Goal: Find specific page/section: Find specific page/section

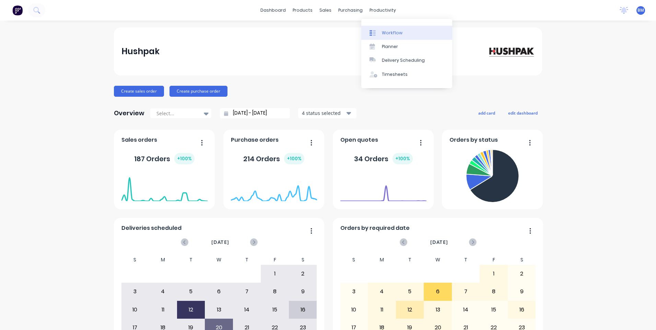
click at [378, 31] on div at bounding box center [374, 33] width 10 height 6
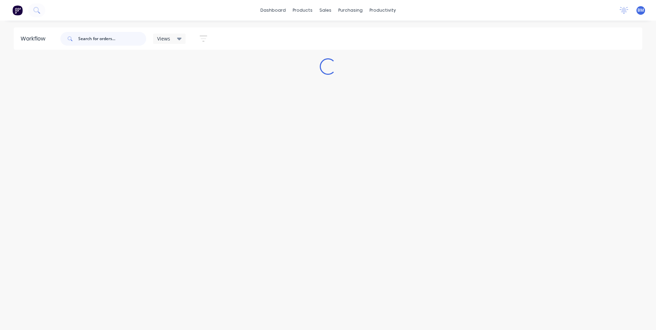
click at [104, 41] on input "text" at bounding box center [112, 39] width 68 height 14
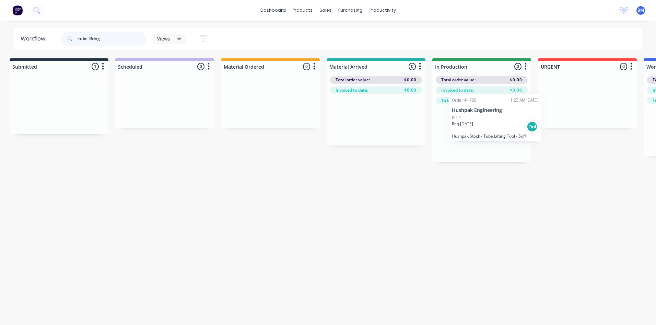
scroll to position [0, 7]
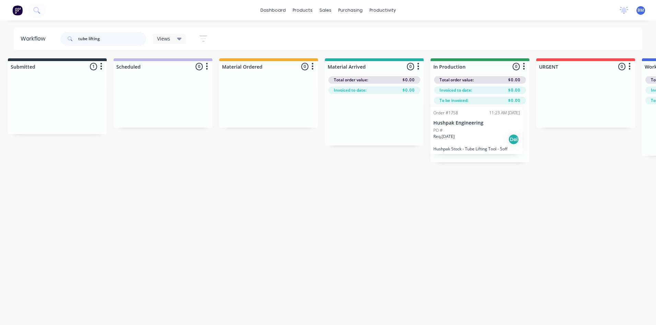
drag, startPoint x: 63, startPoint y: 124, endPoint x: 486, endPoint y: 149, distance: 422.9
drag, startPoint x: 118, startPoint y: 41, endPoint x: 55, endPoint y: 41, distance: 63.1
click at [55, 41] on header "Workflow tube lifting Views Save new view None (Default) edit 3D only edit Show…" at bounding box center [328, 38] width 629 height 22
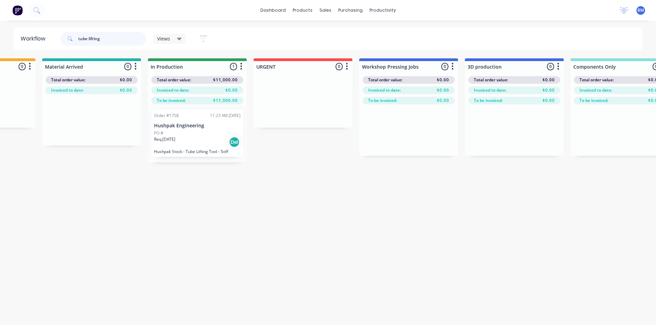
scroll to position [0, 276]
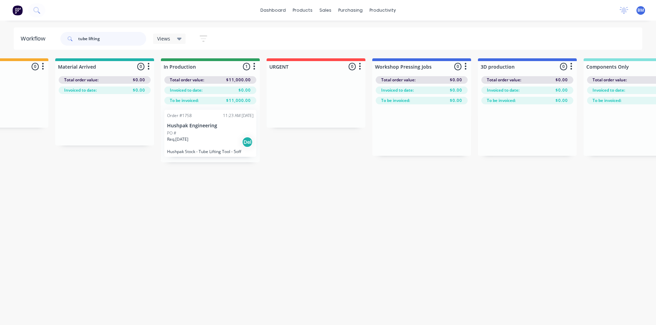
drag, startPoint x: 113, startPoint y: 42, endPoint x: 0, endPoint y: 31, distance: 114.0
click at [0, 32] on html "dashboard products sales purchasing productivity dashboard products Product Cat…" at bounding box center [52, 142] width 656 height 284
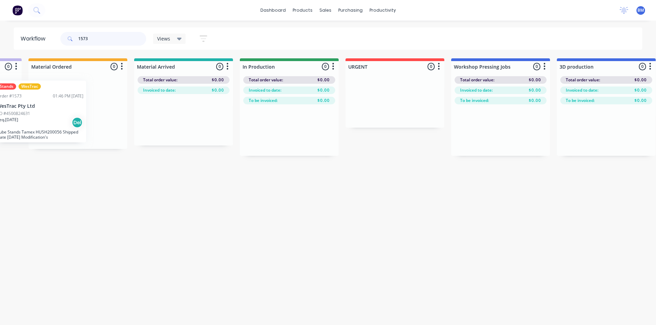
scroll to position [0, 195]
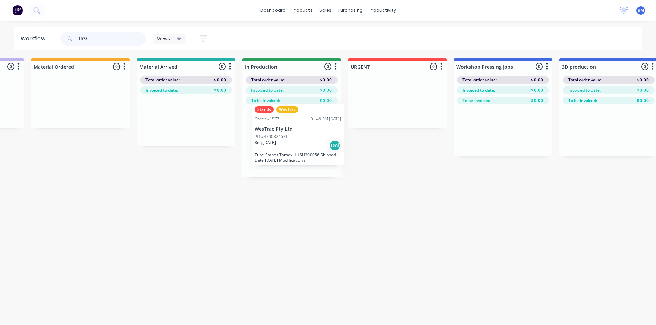
drag, startPoint x: 316, startPoint y: 147, endPoint x: 299, endPoint y: 141, distance: 18.1
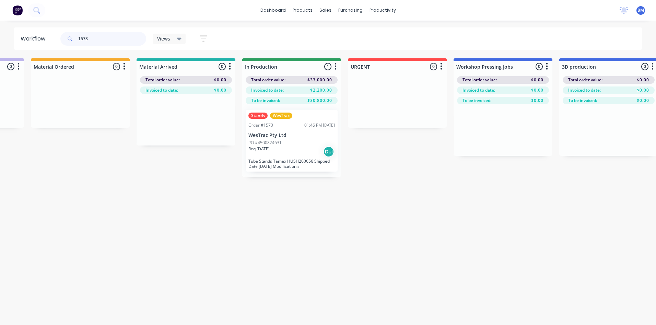
type input "1573"
click at [249, 149] on p "Req. [DATE]" at bounding box center [258, 149] width 21 height 6
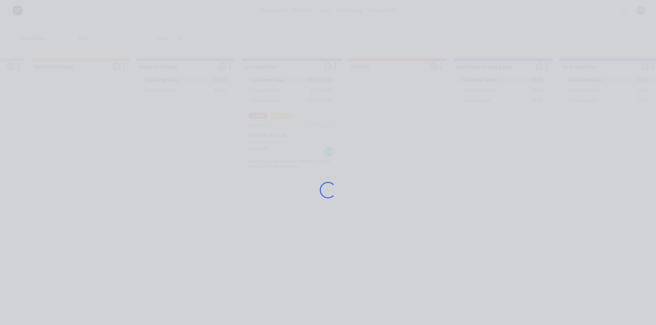
click at [249, 149] on div "Loading..." at bounding box center [327, 189] width 549 height 325
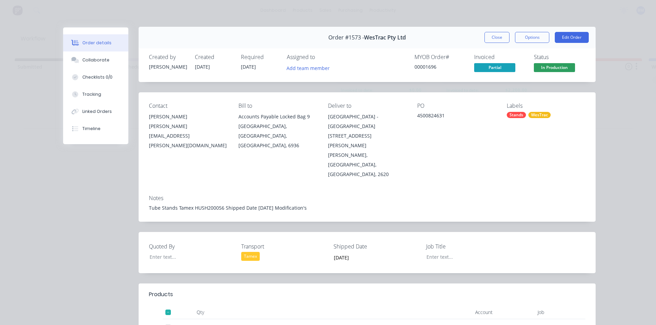
scroll to position [0, 0]
click at [492, 34] on button "Close" at bounding box center [496, 38] width 25 height 11
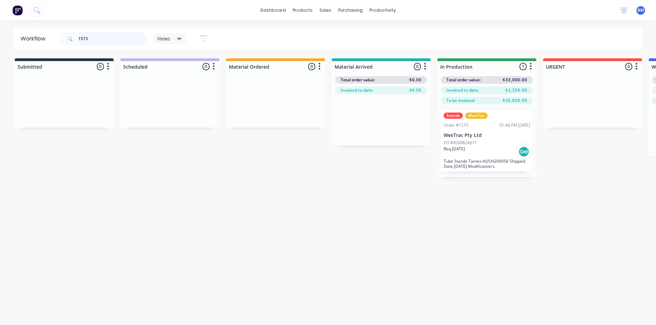
drag, startPoint x: 101, startPoint y: 36, endPoint x: 30, endPoint y: 50, distance: 72.8
click at [30, 50] on div "Workflow 1573 Views Save new view None (Default) edit 3D only edit Show/Hide st…" at bounding box center [328, 169] width 656 height 284
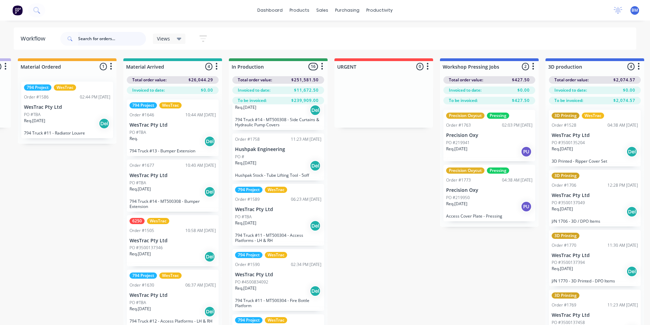
scroll to position [480, 0]
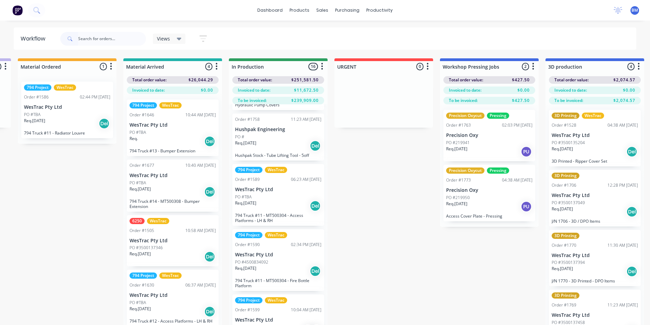
click at [316, 180] on div "06:23 AM [DATE]" at bounding box center [306, 179] width 31 height 6
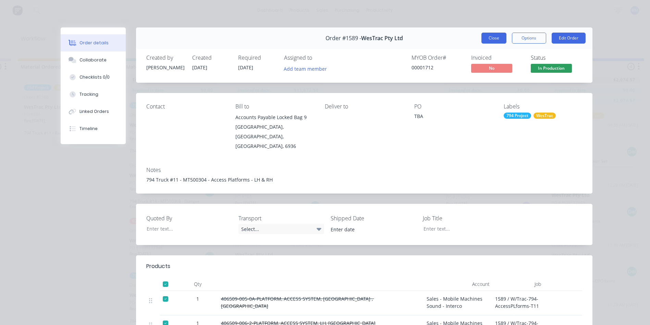
click at [491, 37] on button "Close" at bounding box center [494, 38] width 25 height 11
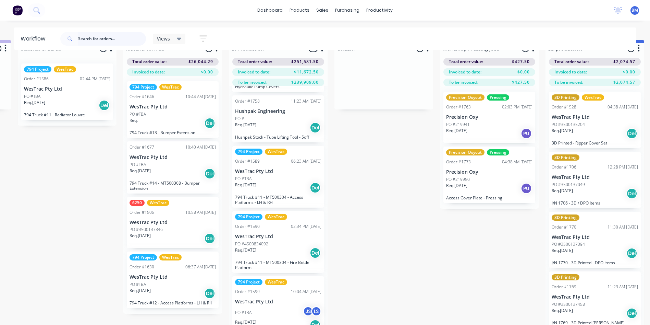
scroll to position [27, 208]
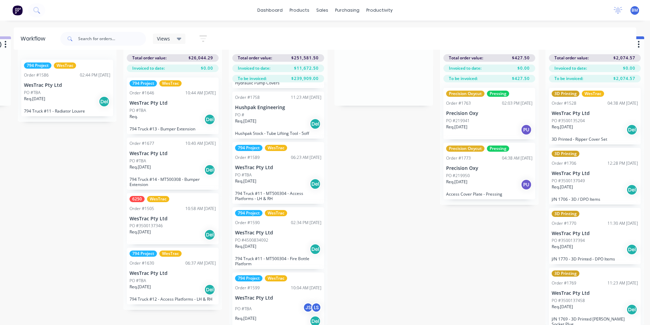
click at [168, 229] on div "Req. [DATE] Del" at bounding box center [173, 235] width 86 height 12
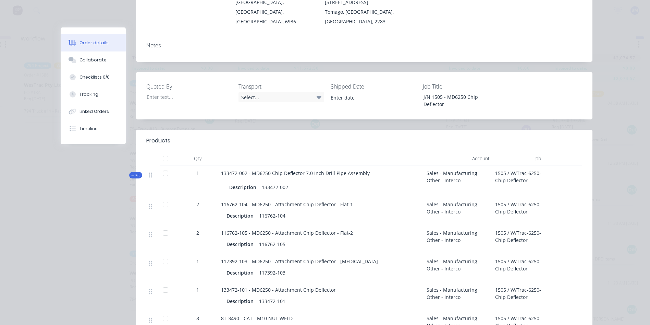
scroll to position [34, 0]
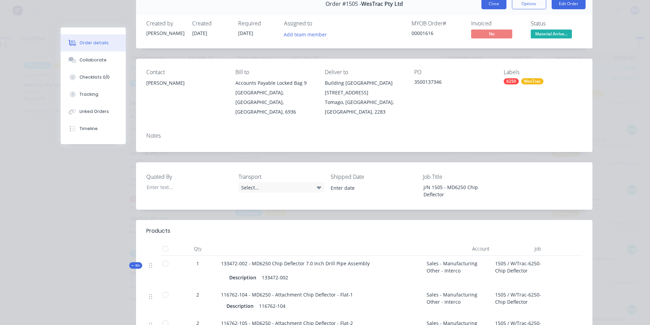
click at [497, 7] on button "Close" at bounding box center [494, 3] width 25 height 11
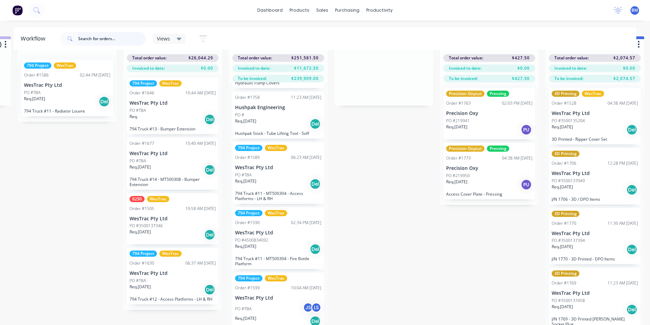
click at [93, 41] on input "text" at bounding box center [112, 39] width 68 height 14
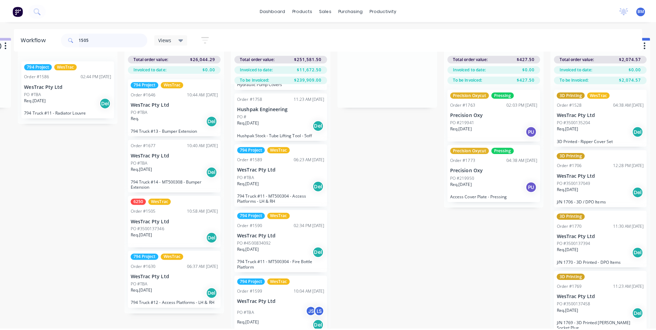
scroll to position [0, 0]
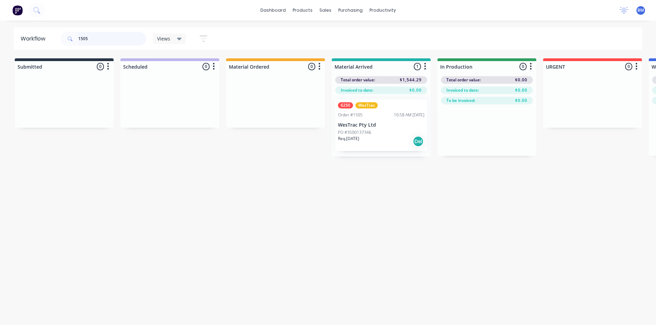
type input "1505"
click at [369, 119] on div "6250 WesTrac Order #1505 10:58 AM [DATE] WesTrac Pty Ltd PO #3500137346 Req. [D…" at bounding box center [381, 124] width 92 height 51
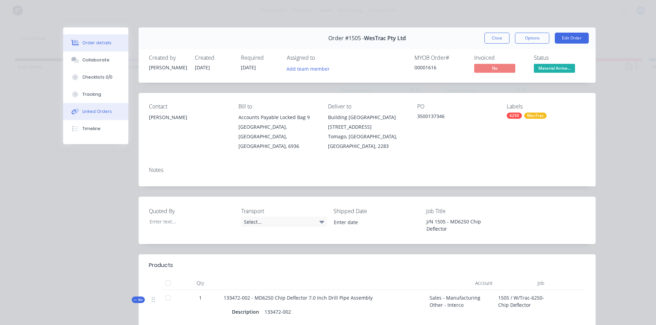
click at [87, 111] on div "Linked Orders" at bounding box center [96, 111] width 29 height 6
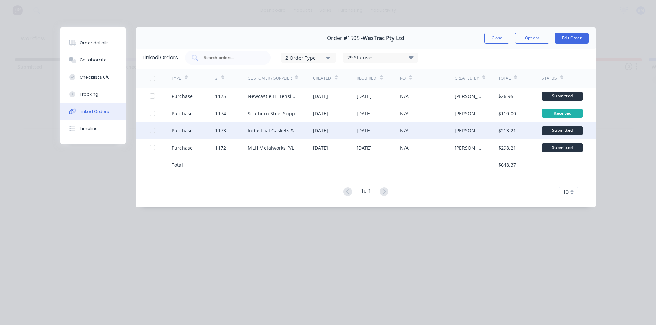
click at [189, 130] on div "Purchase" at bounding box center [181, 130] width 21 height 7
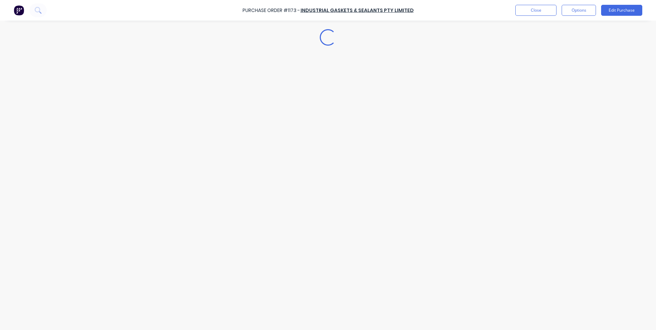
type textarea "x"
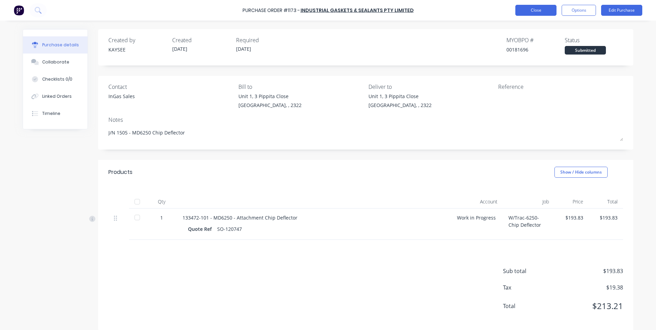
click at [536, 10] on button "Close" at bounding box center [535, 10] width 41 height 11
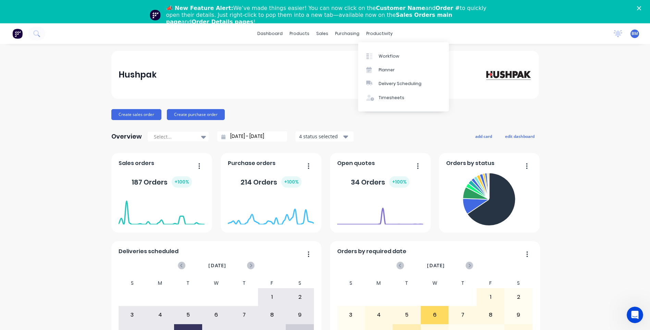
click at [378, 49] on div "Workflow Planner Delivery Scheduling Timesheets" at bounding box center [403, 76] width 91 height 69
click at [376, 55] on div at bounding box center [372, 56] width 10 height 6
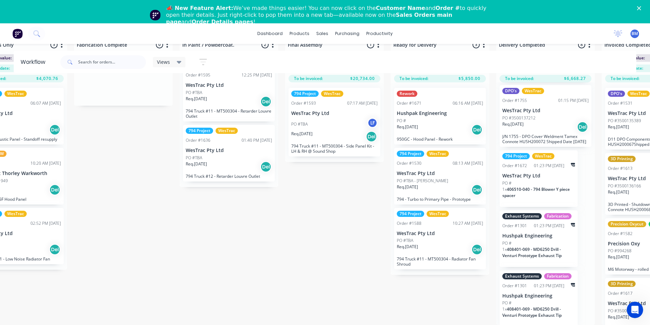
scroll to position [250, 0]
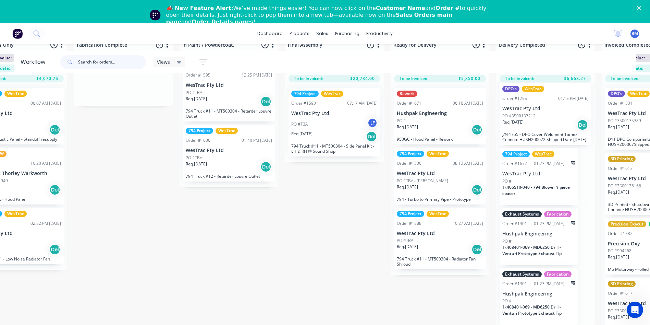
click at [95, 64] on input "text" at bounding box center [112, 62] width 68 height 14
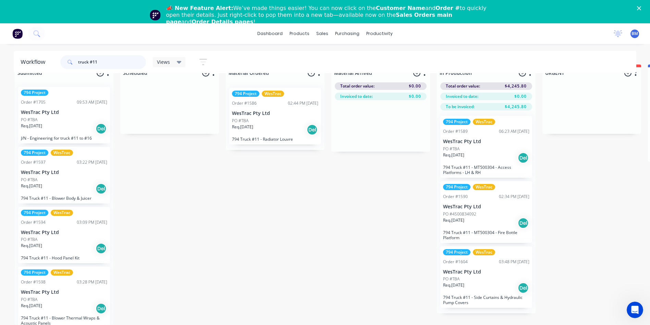
scroll to position [0, 0]
drag, startPoint x: 98, startPoint y: 64, endPoint x: -1, endPoint y: 66, distance: 99.8
click at [0, 66] on html "dashboard products sales purchasing productivity dashboard products Product Cat…" at bounding box center [325, 136] width 650 height 307
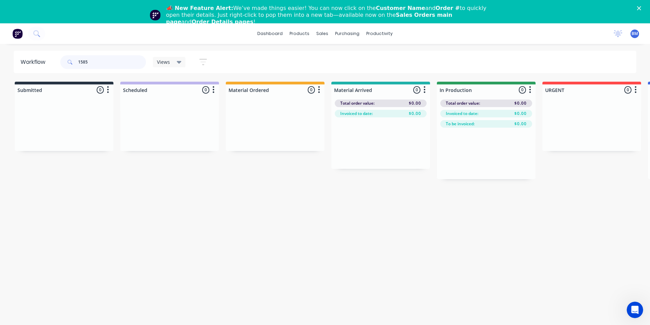
type input "1585"
